Goal: Use online tool/utility: Utilize a website feature to perform a specific function

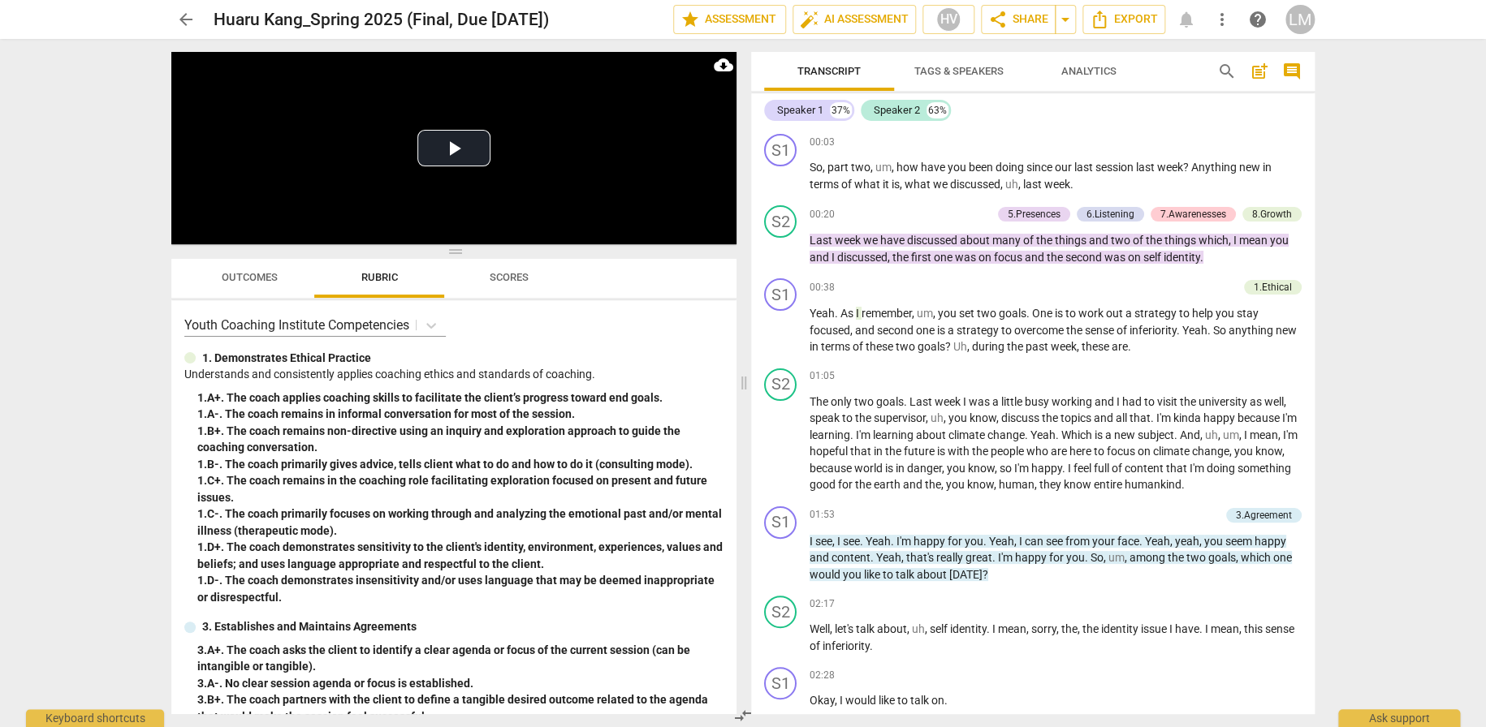
scroll to position [3491, 0]
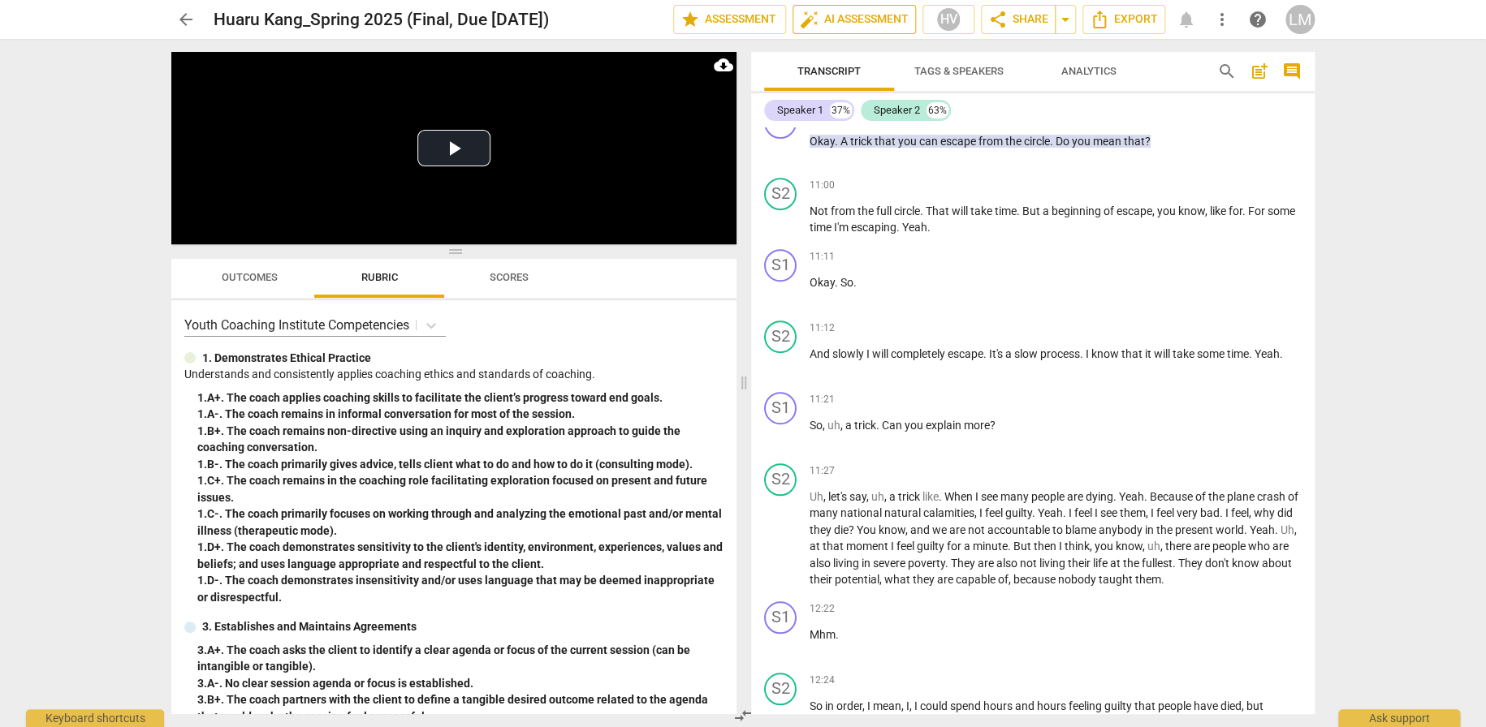
click at [867, 16] on span "auto_fix_high AI Assessment" at bounding box center [854, 19] width 109 height 19
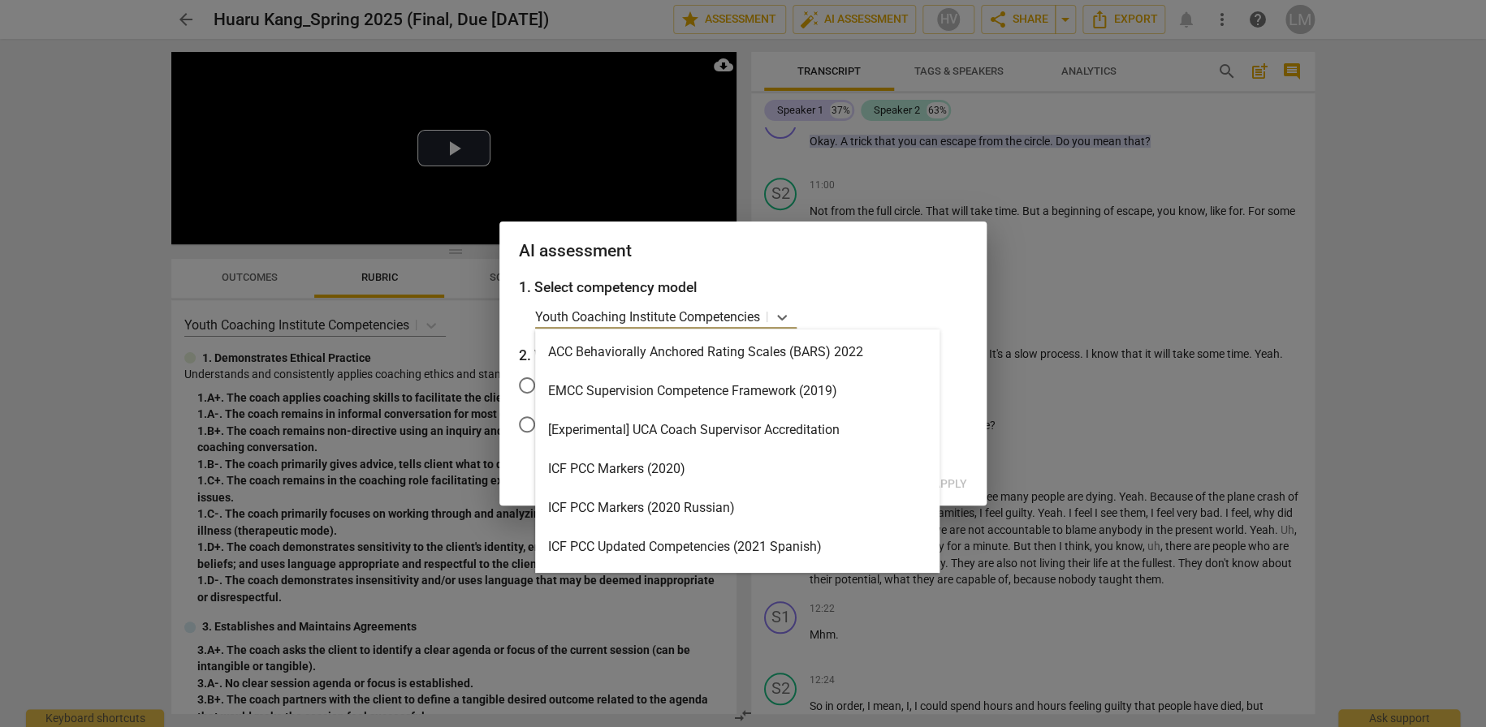
click at [629, 319] on p "Youth Coaching Institute Competencies" at bounding box center [647, 317] width 225 height 19
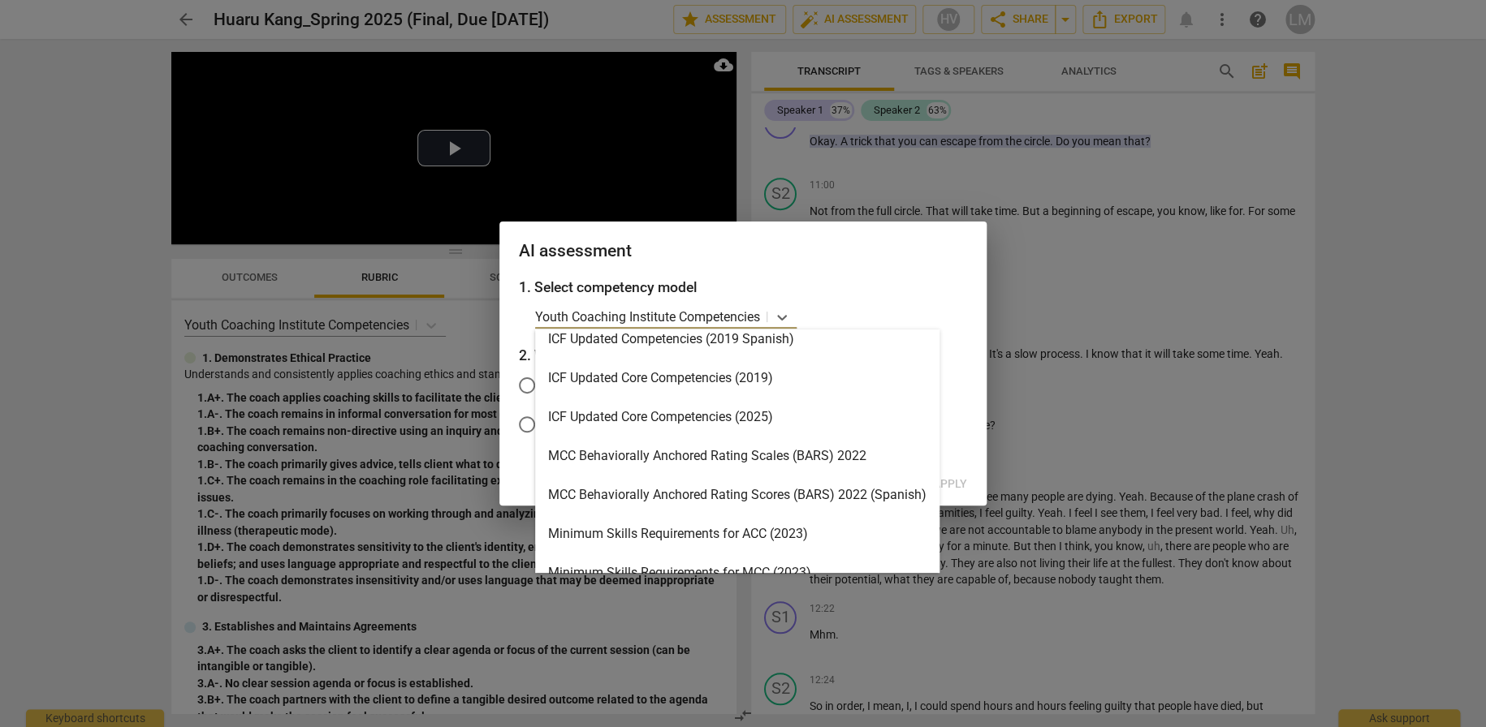
click at [757, 416] on div "ICF Updated Core Competencies (2025)" at bounding box center [737, 417] width 404 height 39
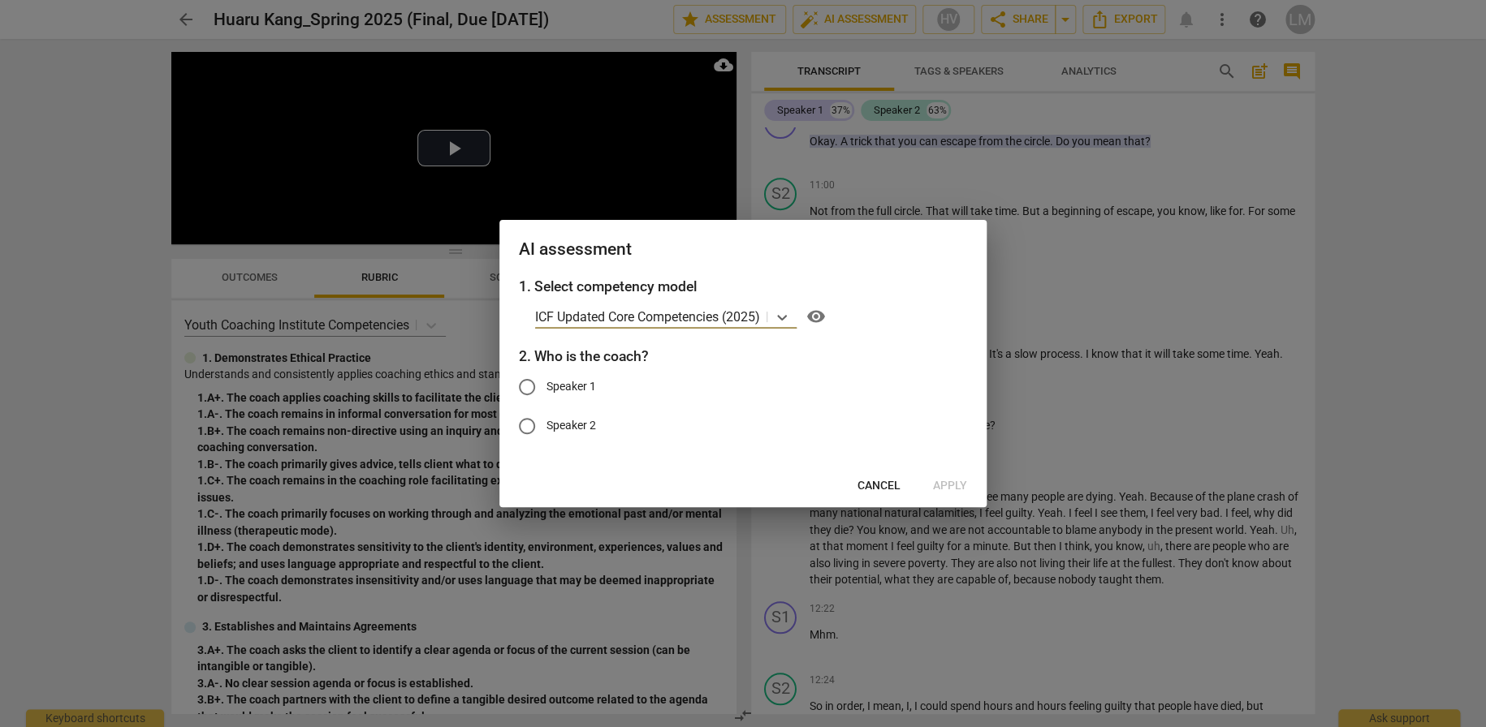
click at [597, 384] on label "Speaker 1" at bounding box center [730, 387] width 446 height 39
click at [546, 384] on input "Speaker 1" at bounding box center [526, 387] width 39 height 39
radio input "true"
click at [954, 478] on span "Apply" at bounding box center [950, 486] width 34 height 16
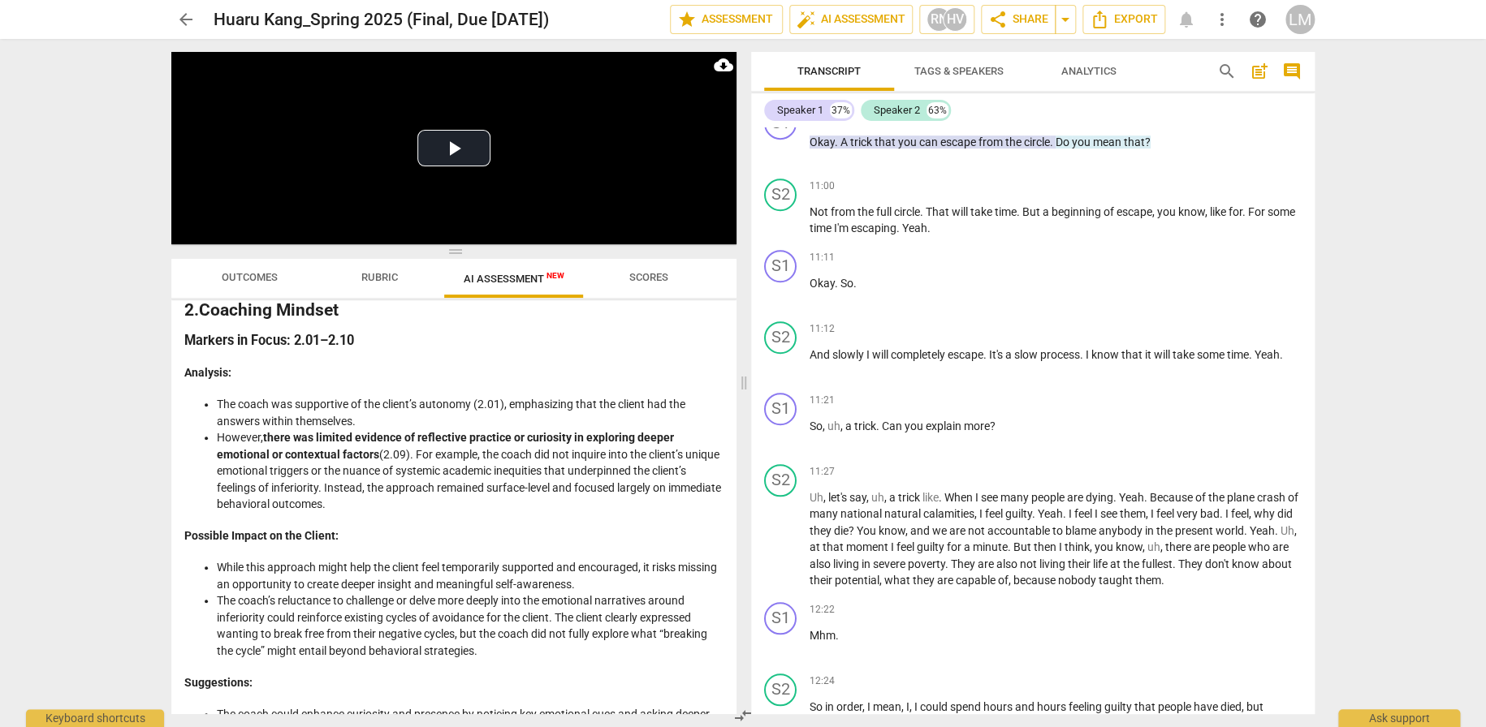
scroll to position [812, 0]
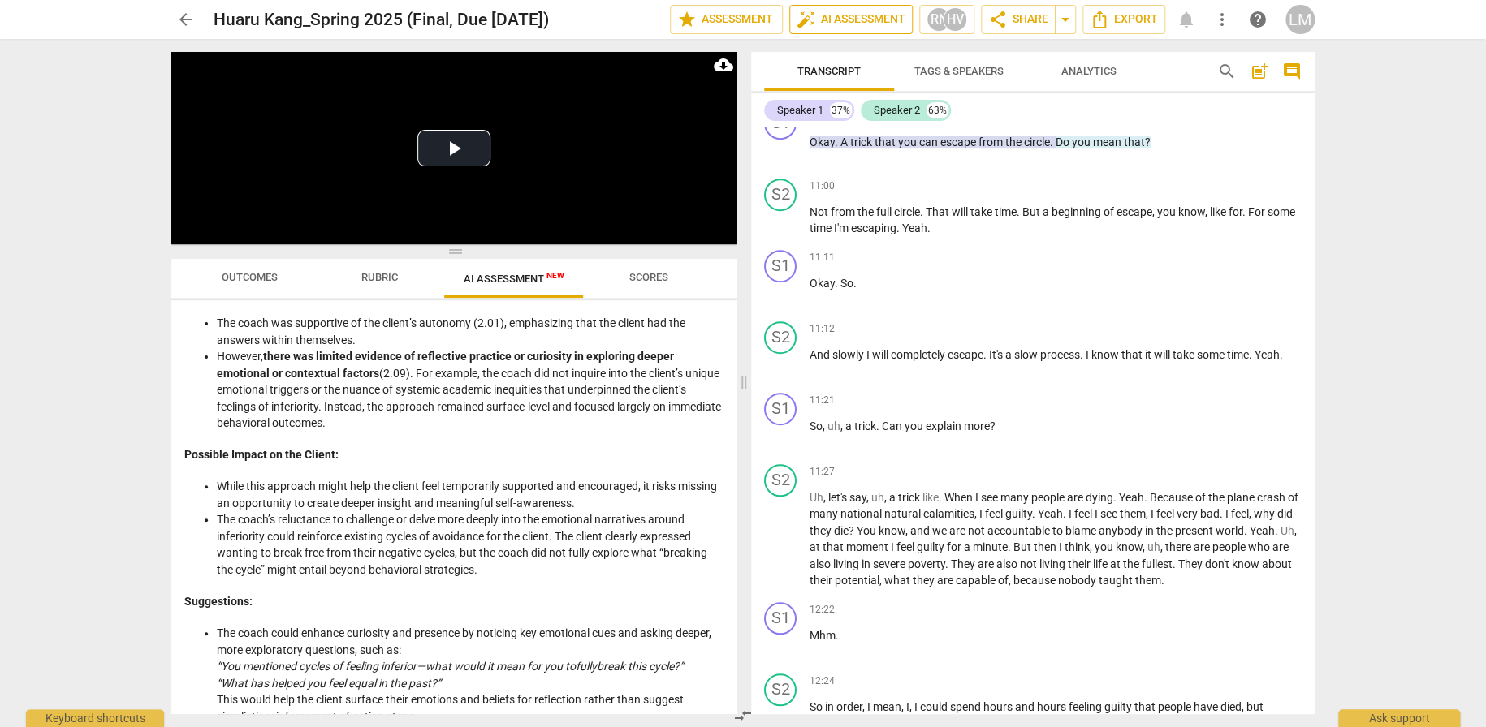
click at [860, 14] on span "auto_fix_high AI Assessment" at bounding box center [850, 19] width 109 height 19
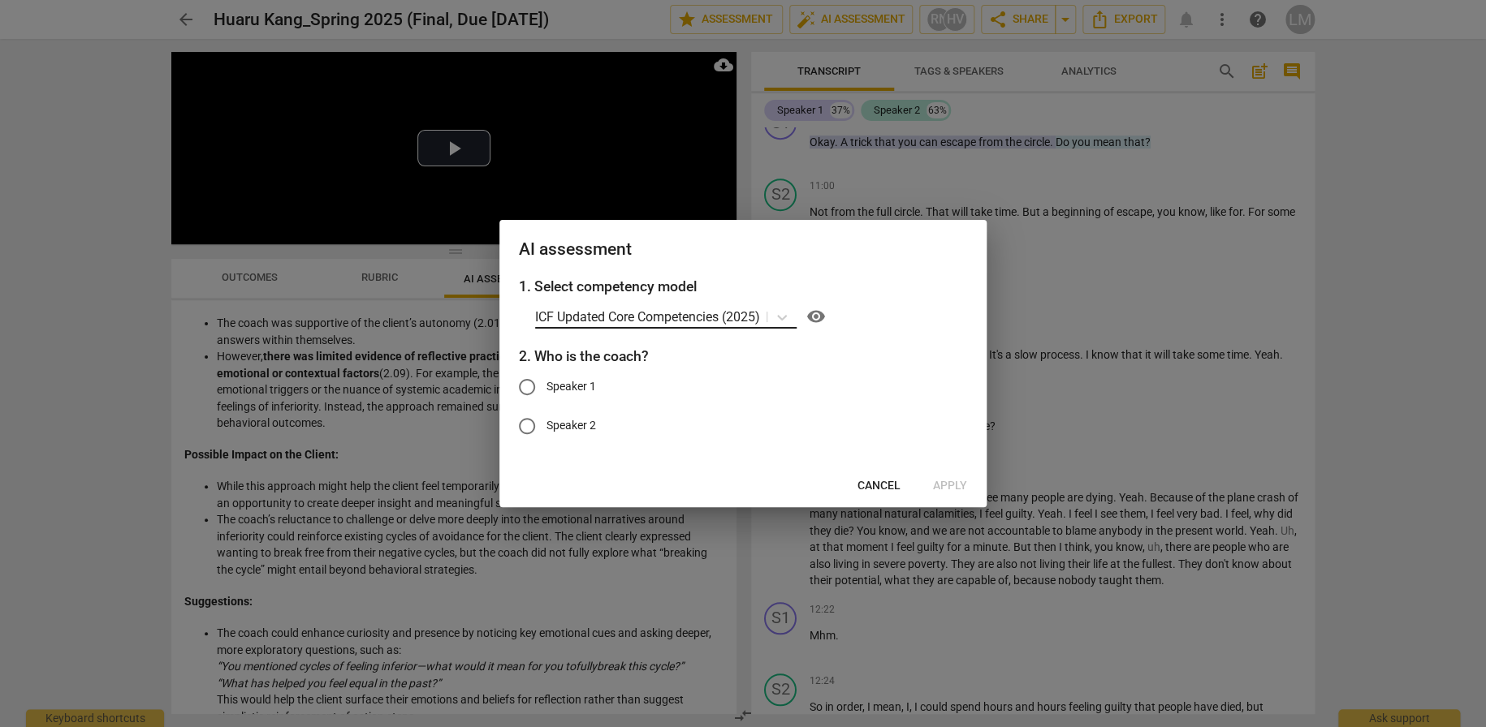
click at [672, 311] on p "ICF Updated Core Competencies (2025)" at bounding box center [647, 317] width 225 height 19
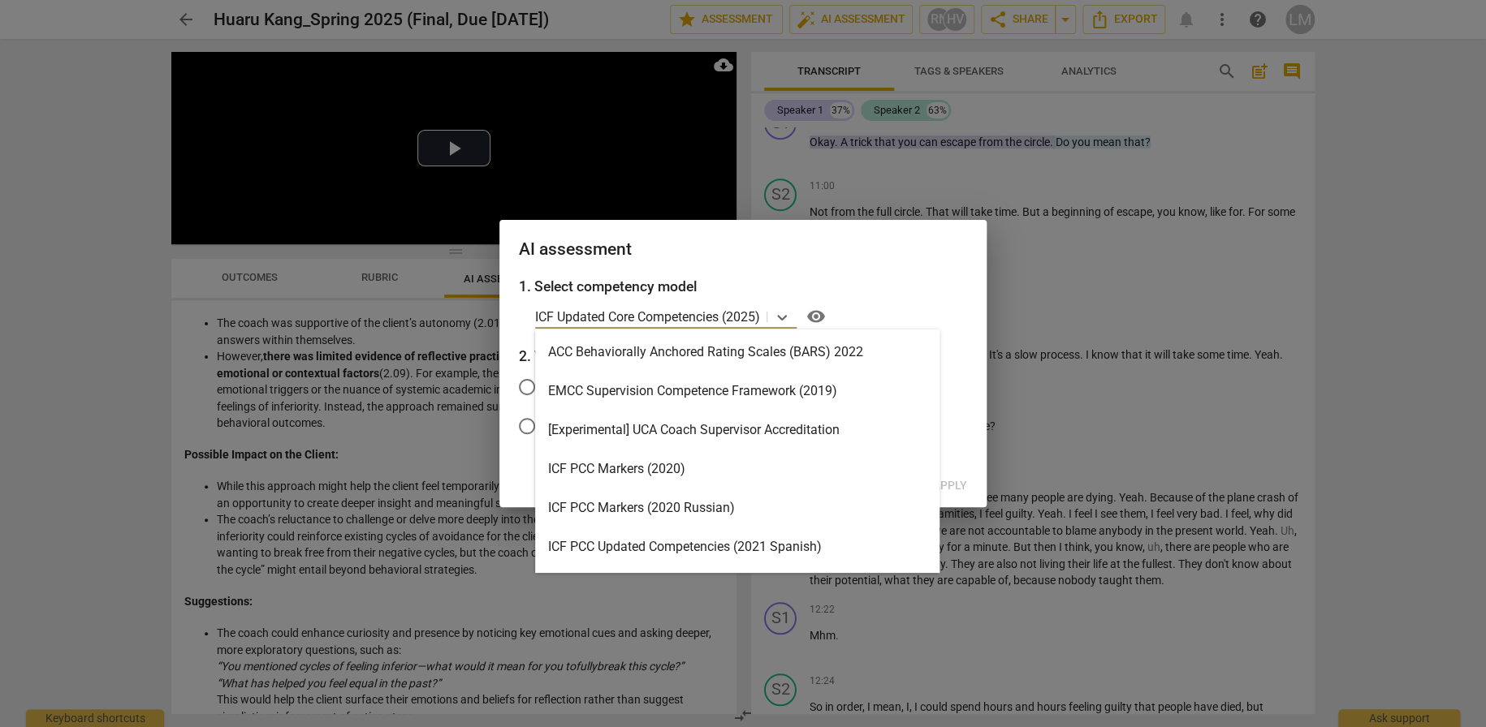
click at [714, 343] on div "ACC Behaviorally Anchored Rating Scales (BARS) 2022" at bounding box center [737, 352] width 404 height 39
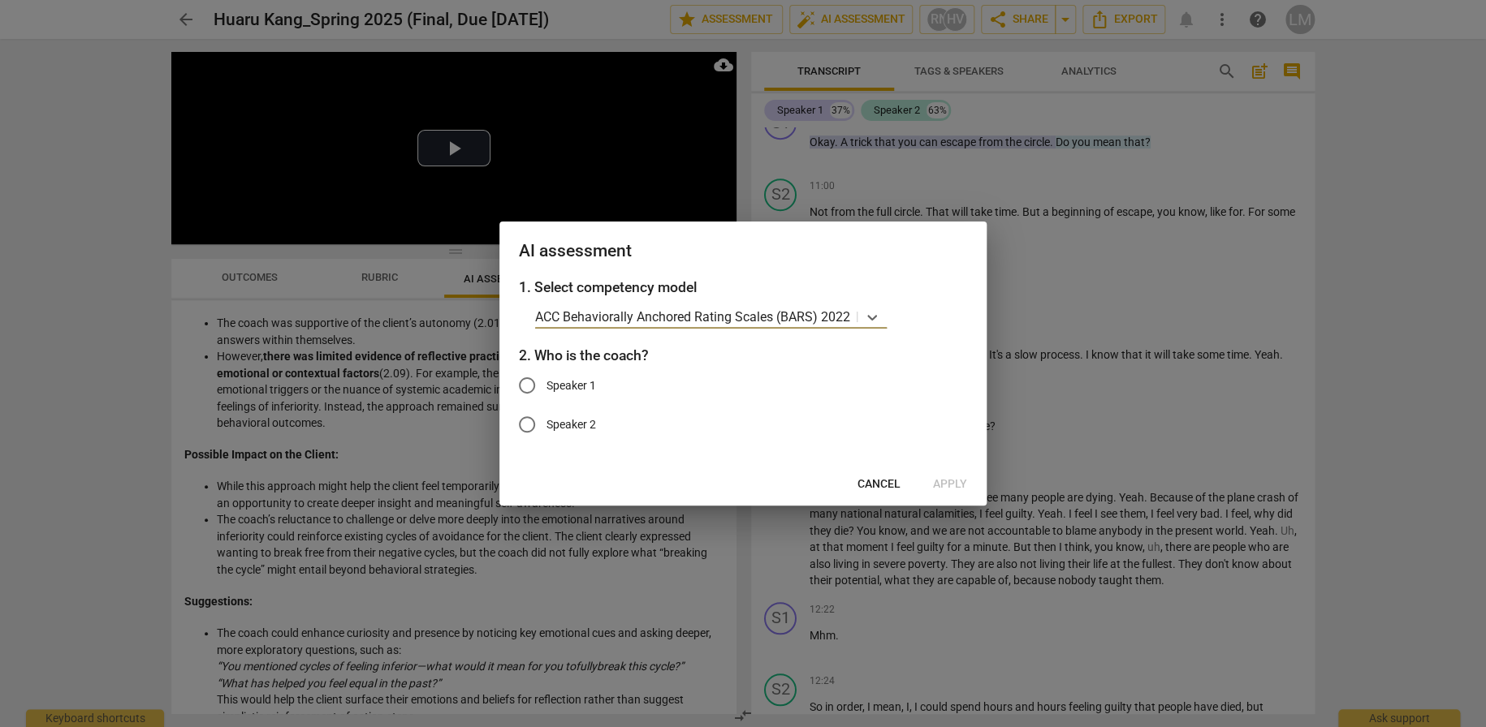
click at [571, 379] on span "Speaker 1" at bounding box center [571, 385] width 50 height 17
click at [546, 379] on input "Speaker 1" at bounding box center [526, 385] width 39 height 39
radio input "true"
click at [943, 481] on span "Apply" at bounding box center [950, 485] width 34 height 16
